Goal: Information Seeking & Learning: Learn about a topic

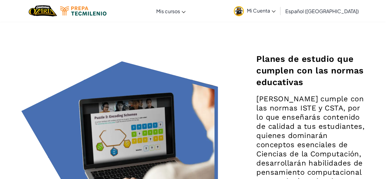
scroll to position [890, 0]
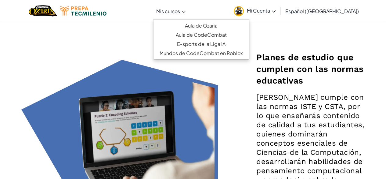
click at [180, 13] on font "Mis cursos" at bounding box center [168, 11] width 24 height 6
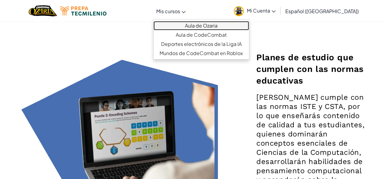
click at [218, 25] on font "Aula de Ozaria" at bounding box center [201, 25] width 33 height 6
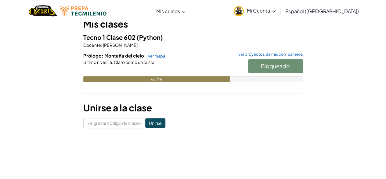
scroll to position [60, 0]
click at [291, 66] on div "Bloqueado" at bounding box center [272, 67] width 61 height 17
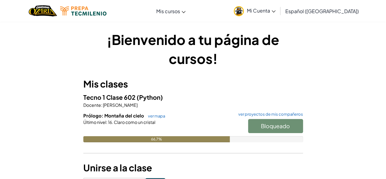
scroll to position [0, 0]
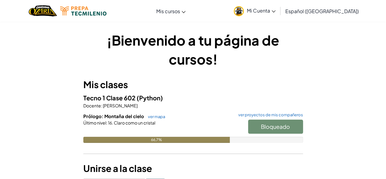
click at [275, 125] on div "Bloqueado" at bounding box center [272, 127] width 61 height 17
click at [272, 125] on div "Bloqueado" at bounding box center [272, 127] width 61 height 17
click at [269, 122] on div "Bloqueado" at bounding box center [272, 127] width 61 height 17
click at [273, 114] on font "ver proyectos de mis compañeros" at bounding box center [270, 114] width 65 height 5
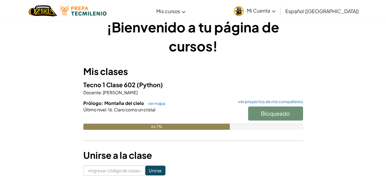
scroll to position [13, 0]
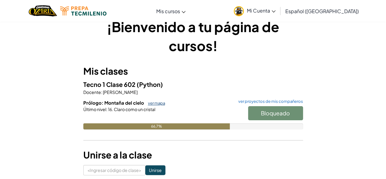
click at [156, 103] on font "ver mapa" at bounding box center [156, 102] width 17 height 5
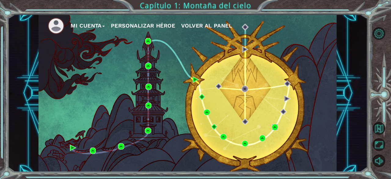
click at [275, 127] on img at bounding box center [275, 127] width 6 height 6
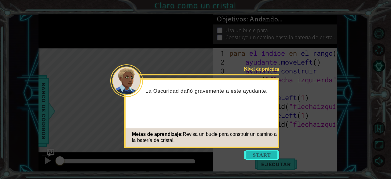
click at [265, 157] on button "Comenzar" at bounding box center [261, 155] width 35 height 10
